Goal: Task Accomplishment & Management: Manage account settings

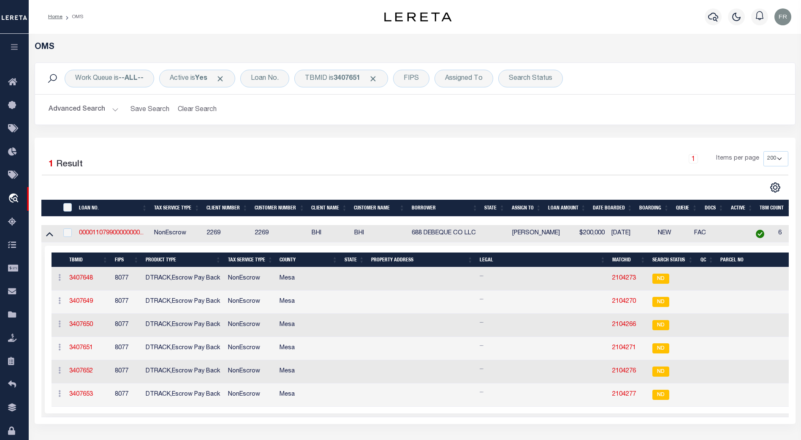
select select "200"
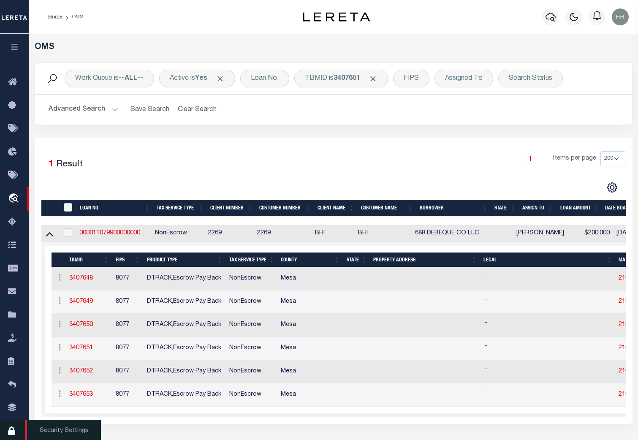
click at [12, 434] on icon at bounding box center [15, 431] width 14 height 11
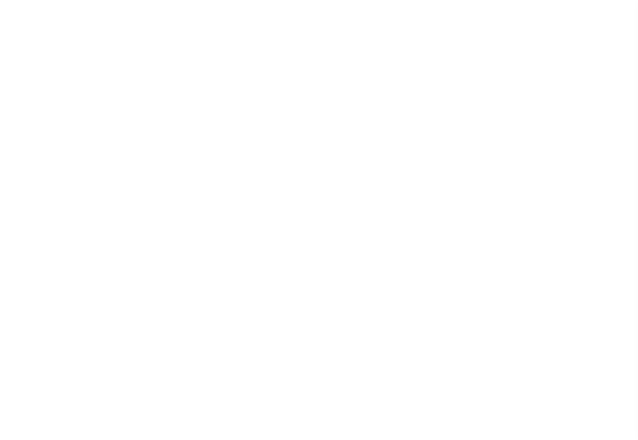
select select "100"
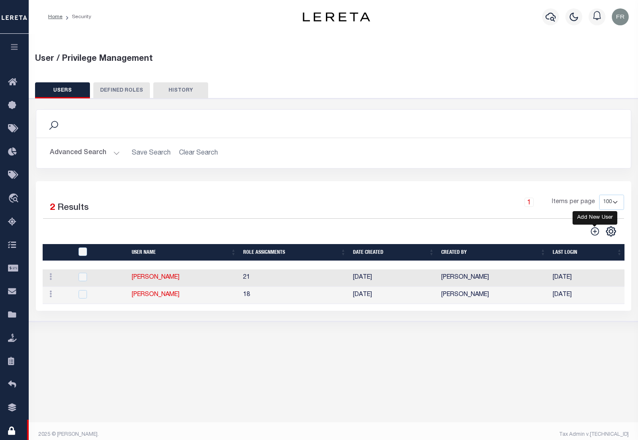
click at [594, 233] on icon "" at bounding box center [595, 231] width 8 height 8
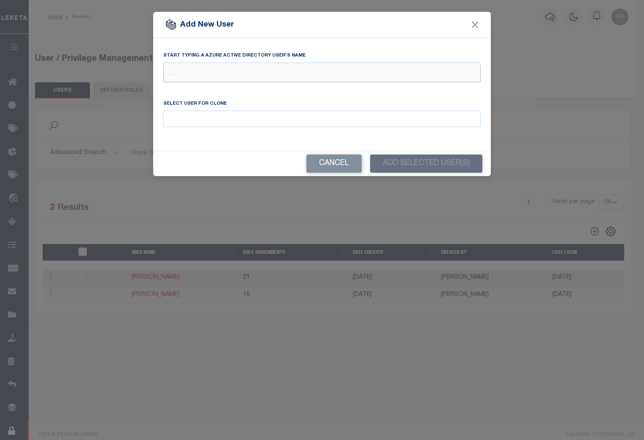
click at [193, 78] on input "text" at bounding box center [321, 74] width 317 height 16
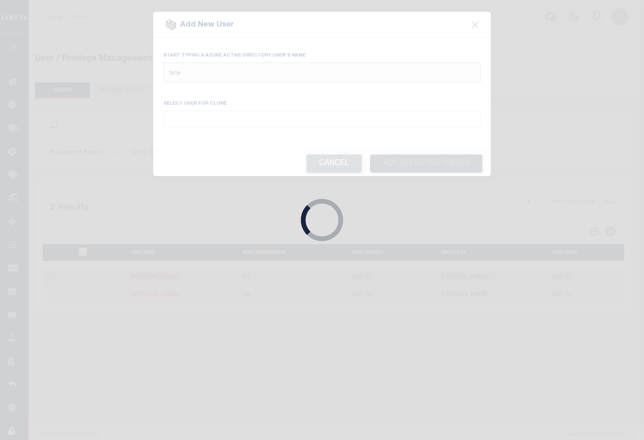
type input "[PERSON_NAME]"
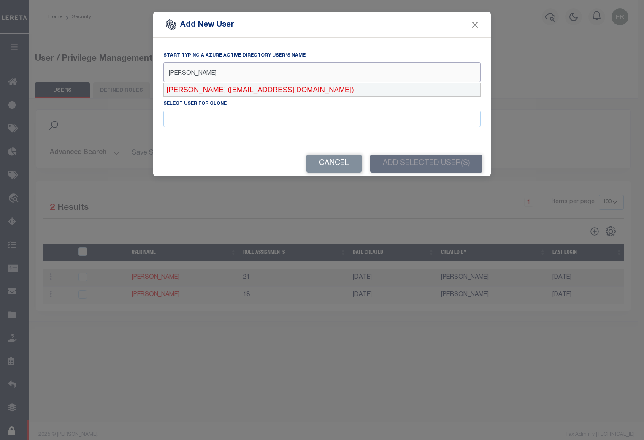
click at [213, 89] on div "[PERSON_NAME] ([EMAIL_ADDRESS][DOMAIN_NAME])" at bounding box center [322, 90] width 317 height 14
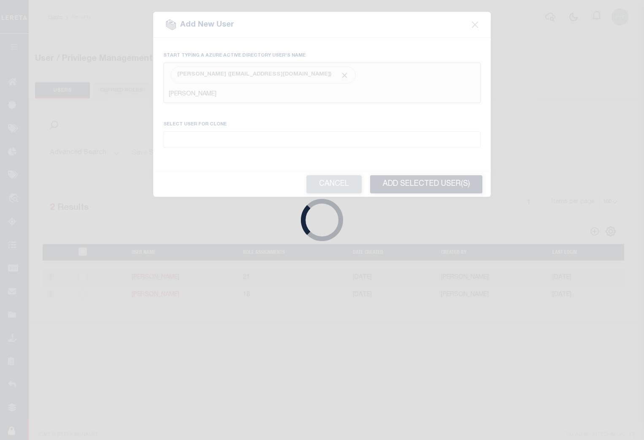
type input "[PERSON_NAME]"
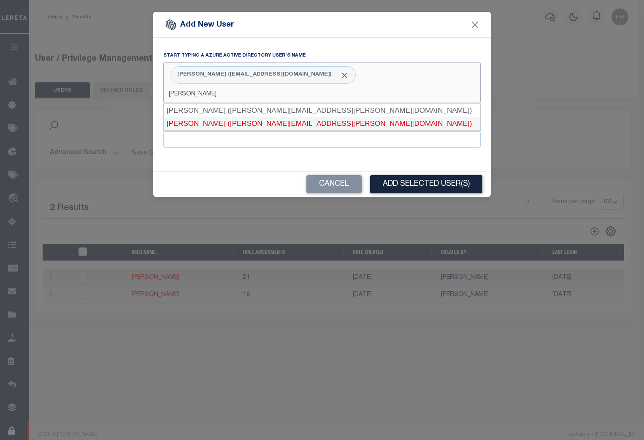
click at [245, 120] on div "[PERSON_NAME] ([PERSON_NAME][EMAIL_ADDRESS][PERSON_NAME][DOMAIN_NAME])" at bounding box center [322, 124] width 317 height 14
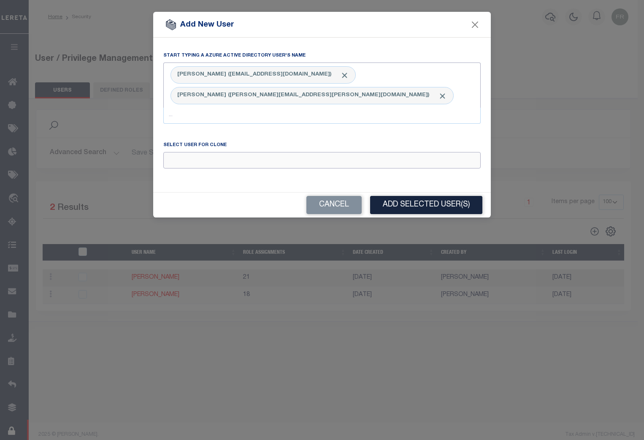
click at [186, 152] on input "Email" at bounding box center [321, 160] width 317 height 16
click at [212, 159] on div "[PERSON_NAME]" at bounding box center [322, 156] width 317 height 14
type input "[PERSON_NAME]"
click at [416, 196] on button "Add Selected User(s)" at bounding box center [426, 205] width 112 height 18
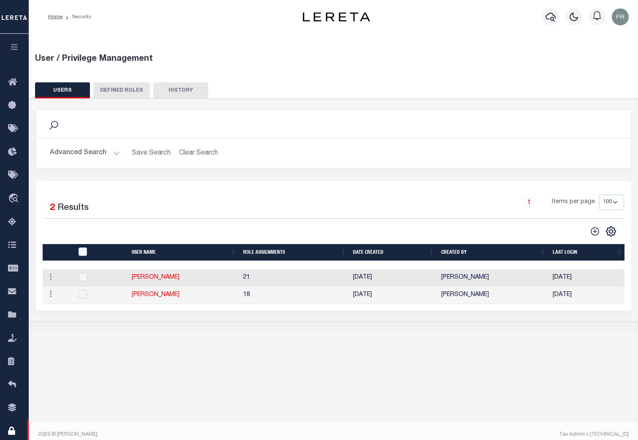
click at [182, 153] on h2 "Advanced Search Save Search Clear Search UsersGridWrapper_dynamictable_____Defa…" at bounding box center [333, 153] width 581 height 16
click at [114, 154] on button "Advanced Search" at bounding box center [85, 153] width 70 height 16
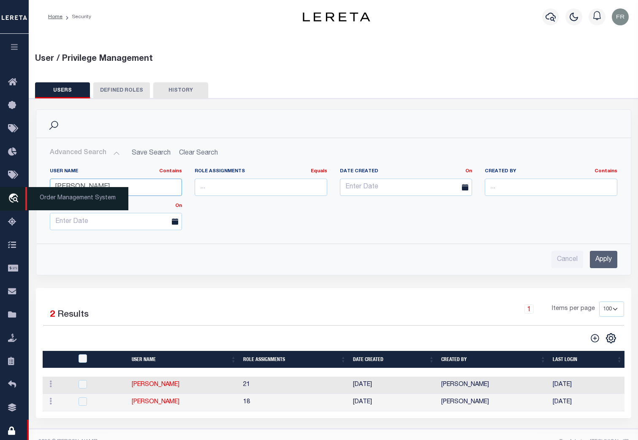
drag, startPoint x: 94, startPoint y: 189, endPoint x: 26, endPoint y: 189, distance: 68.0
click at [26, 189] on div "Home Security" at bounding box center [319, 227] width 638 height 455
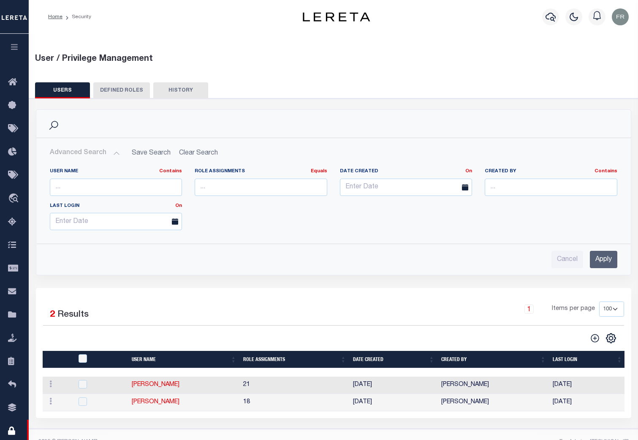
click at [602, 258] on input "Apply" at bounding box center [603, 259] width 27 height 17
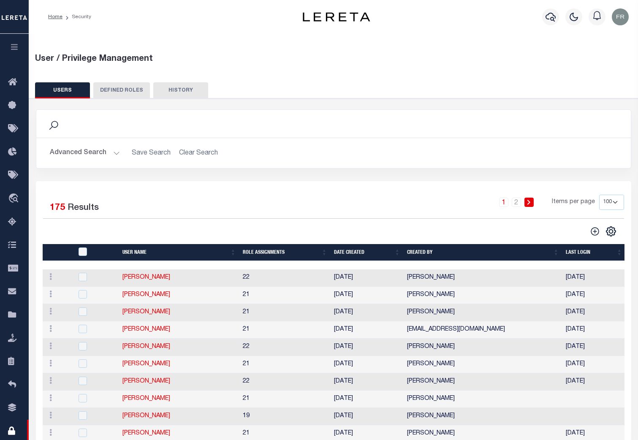
click at [348, 258] on th "Date Created" at bounding box center [367, 252] width 73 height 17
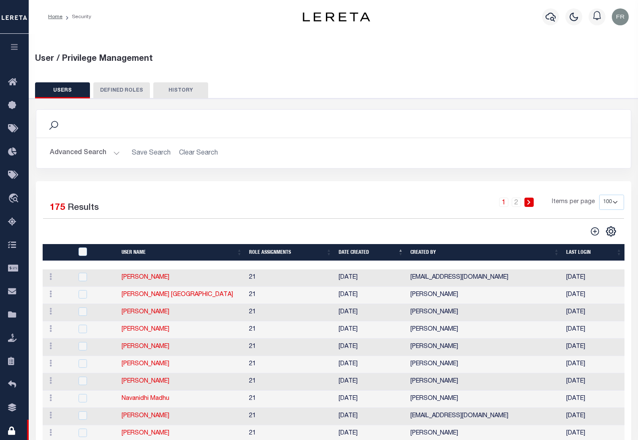
click at [363, 250] on th "Date Created" at bounding box center [371, 252] width 72 height 17
